Goal: Task Accomplishment & Management: Use online tool/utility

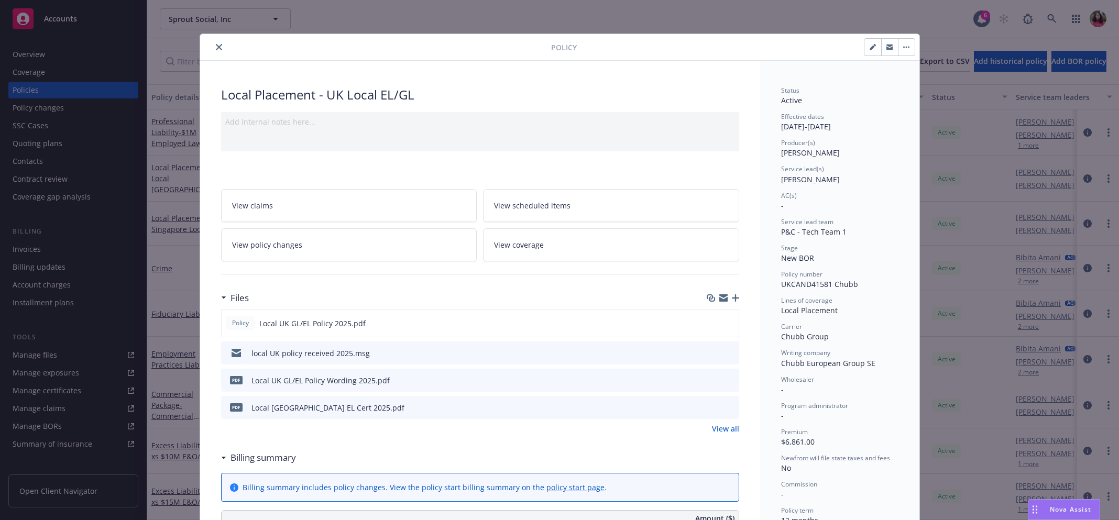
click at [216, 49] on icon "close" at bounding box center [219, 47] width 6 height 6
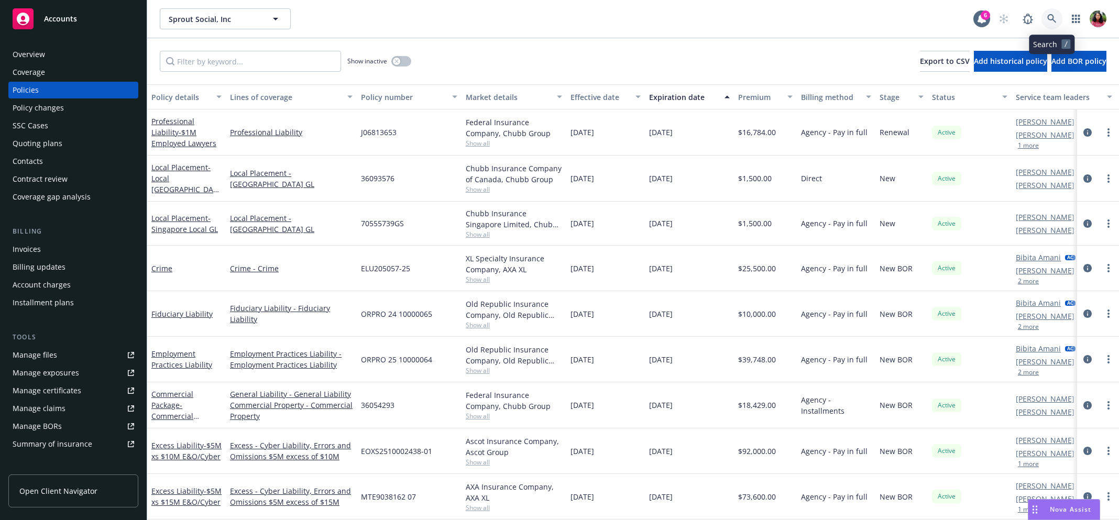
click at [1049, 21] on icon at bounding box center [1051, 18] width 9 height 9
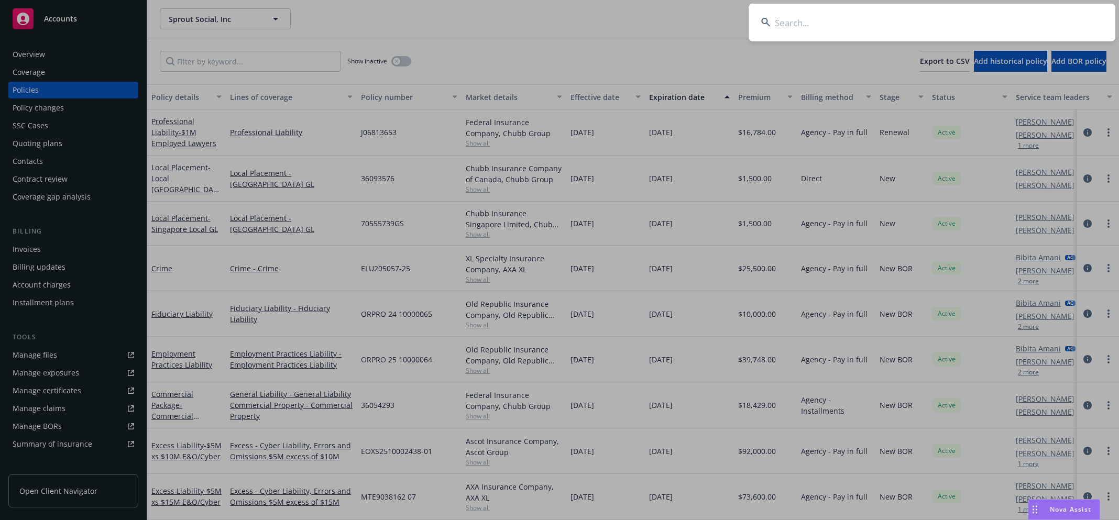
click at [1049, 21] on input at bounding box center [932, 23] width 367 height 38
type input "EKS3582531"
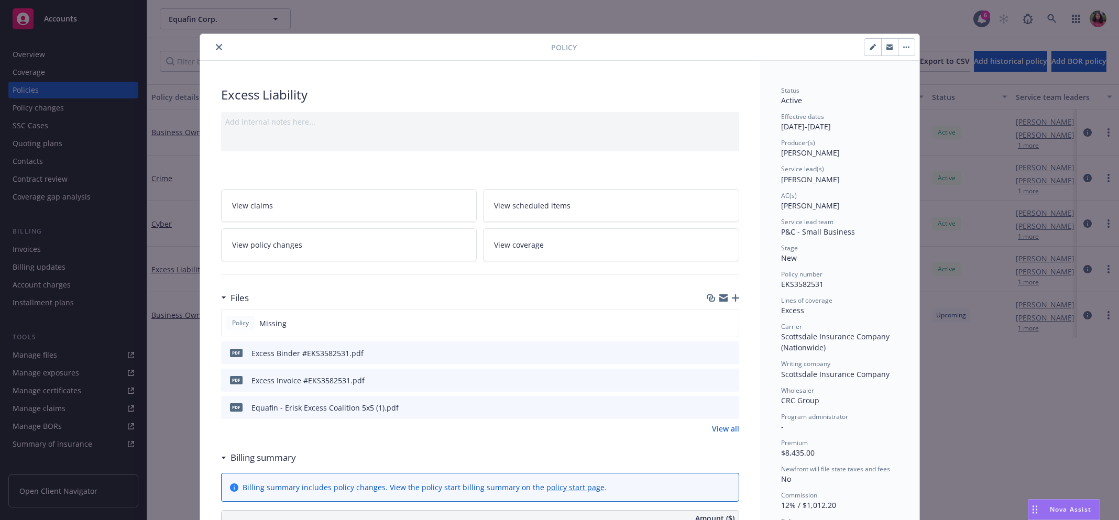
click at [215, 43] on button "close" at bounding box center [219, 47] width 13 height 13
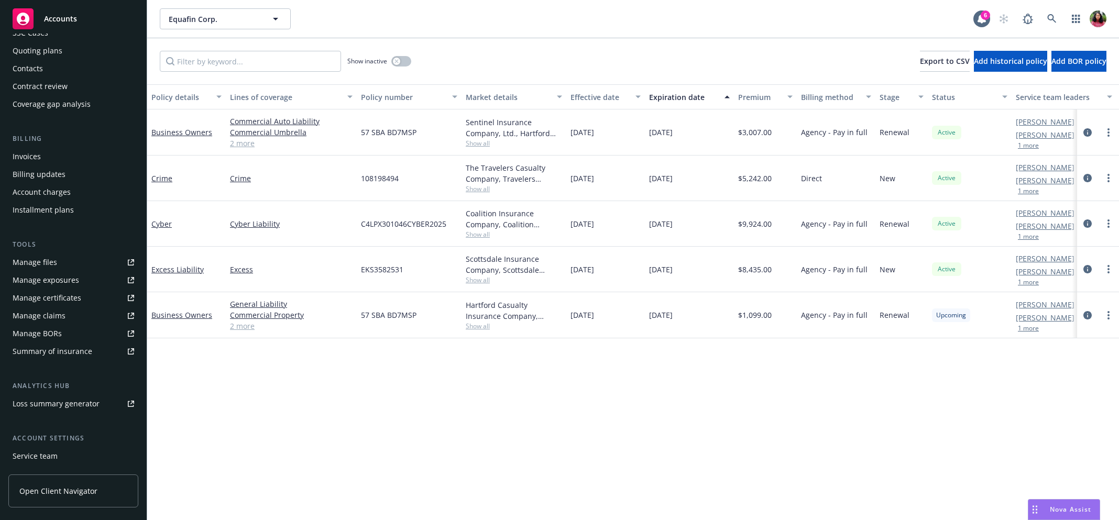
scroll to position [93, 0]
click at [85, 352] on div "Summary of insurance" at bounding box center [53, 351] width 80 height 17
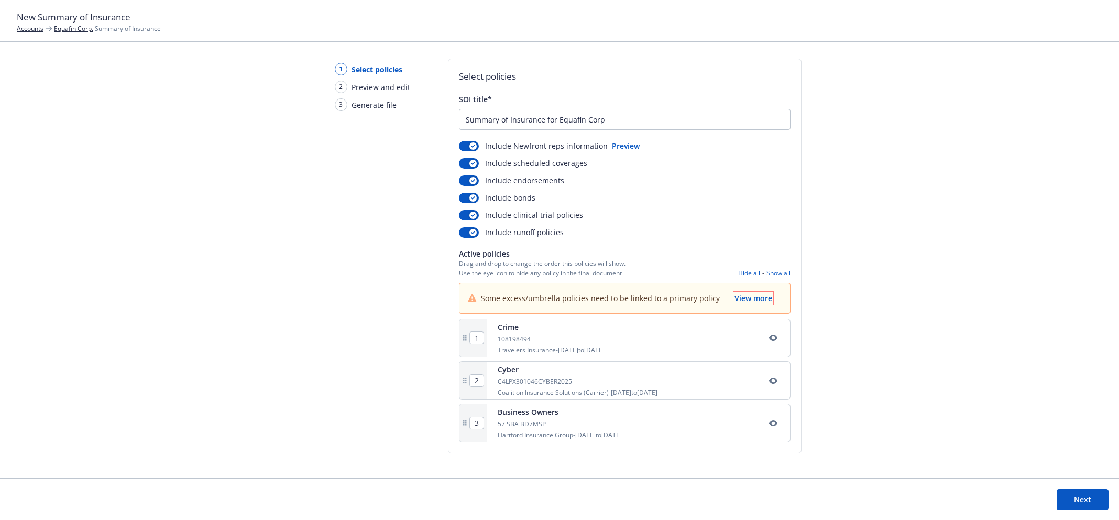
click at [767, 298] on span "View more" at bounding box center [753, 298] width 38 height 10
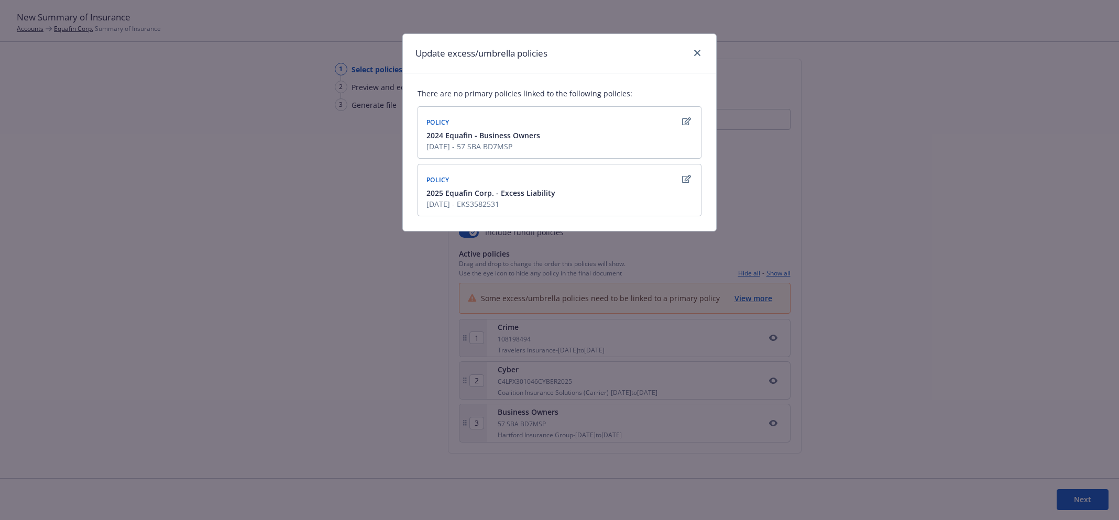
click at [686, 180] on icon "button" at bounding box center [686, 179] width 9 height 8
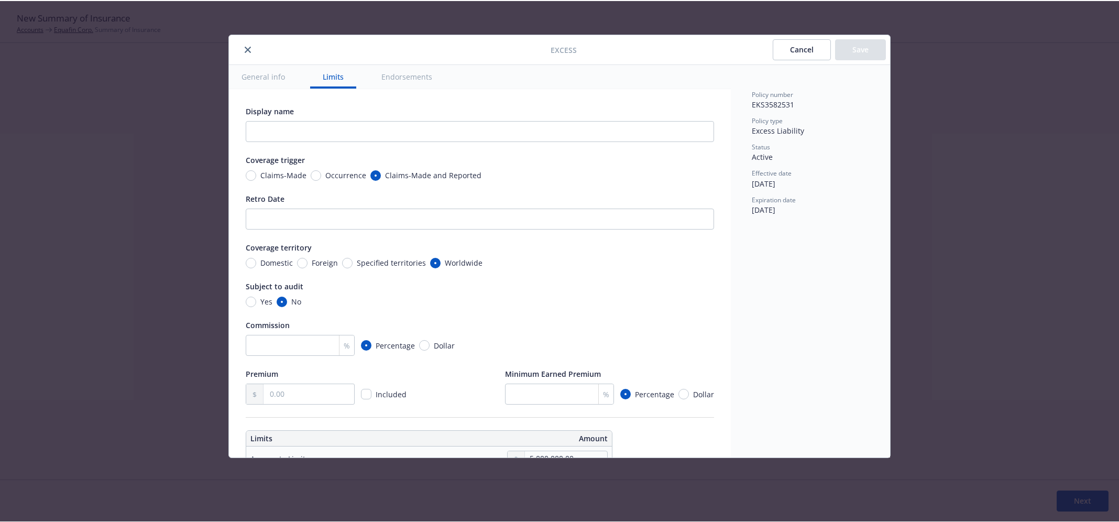
scroll to position [341, 0]
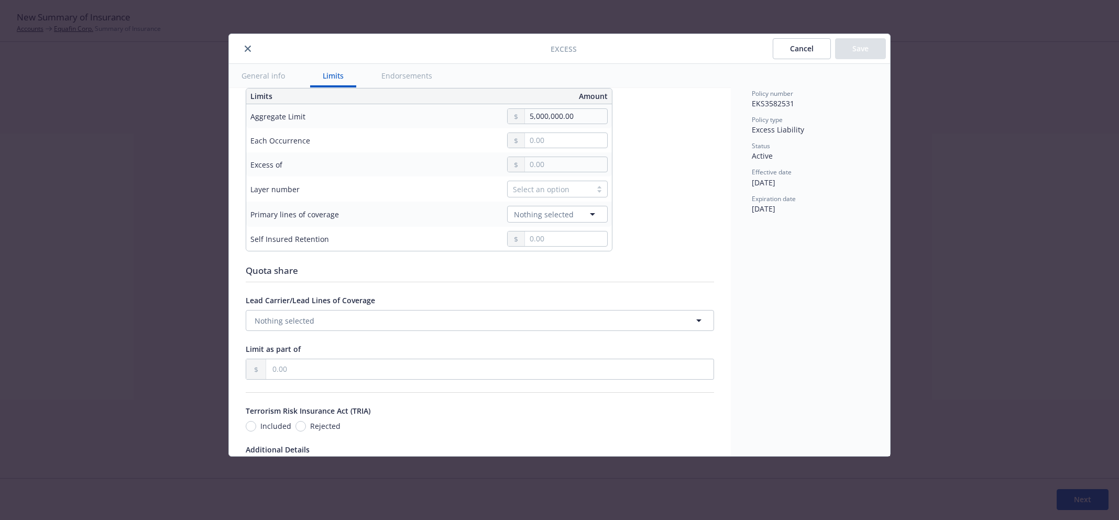
click at [248, 48] on icon "close" at bounding box center [248, 49] width 6 height 6
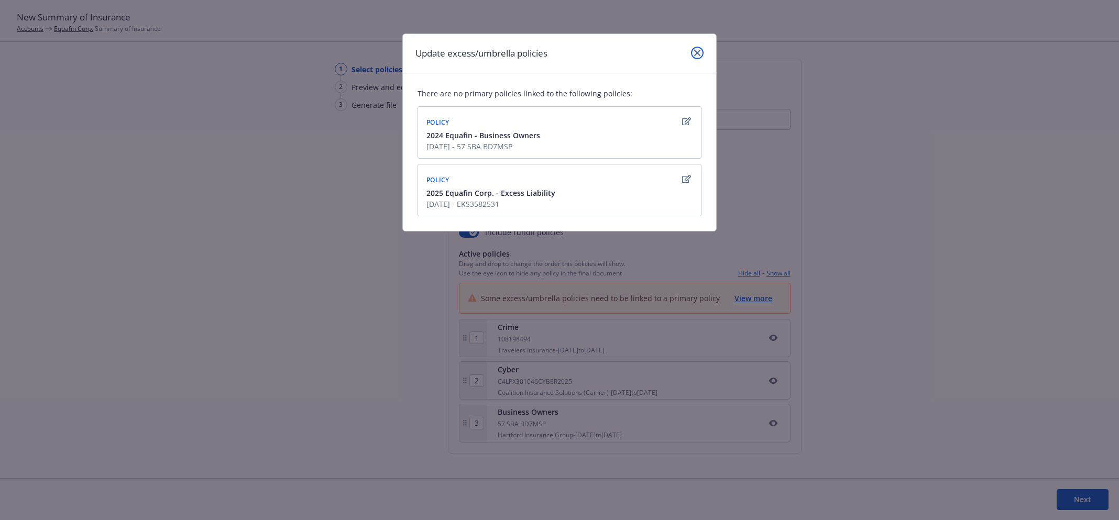
click at [699, 54] on icon "close" at bounding box center [697, 53] width 6 height 6
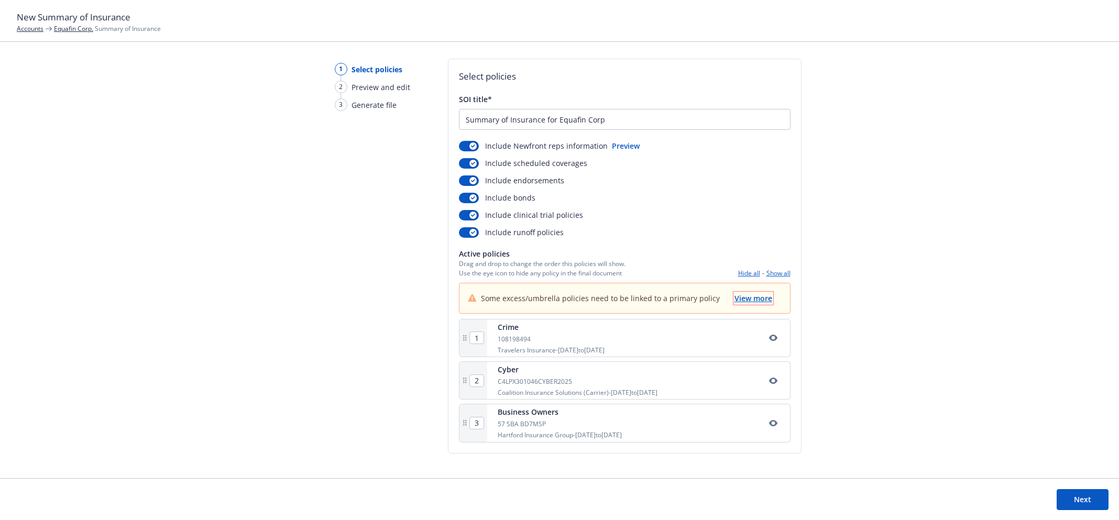
click at [737, 296] on span "View more" at bounding box center [753, 298] width 38 height 10
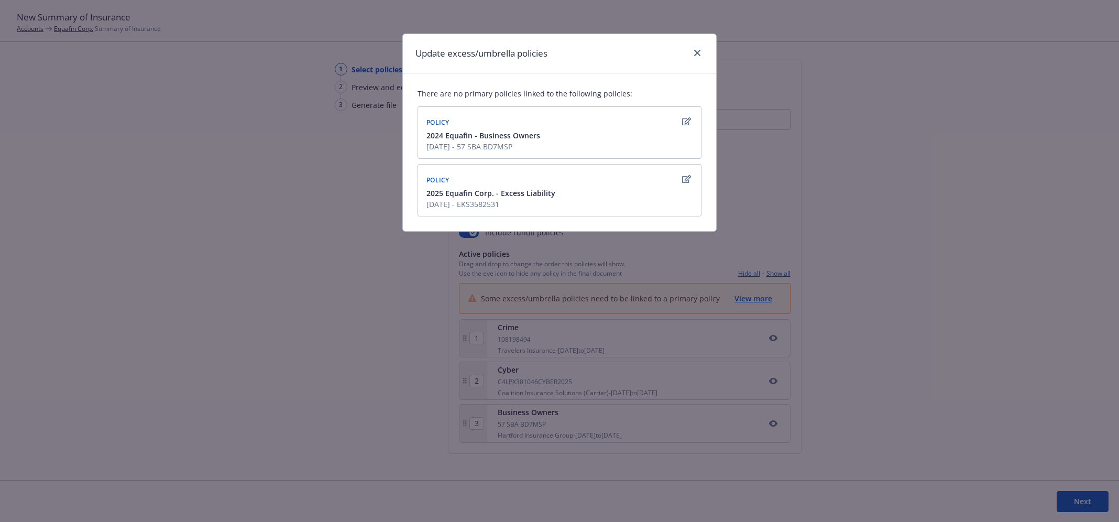
click at [683, 178] on icon "button" at bounding box center [686, 179] width 9 height 8
